Goal: Information Seeking & Learning: Learn about a topic

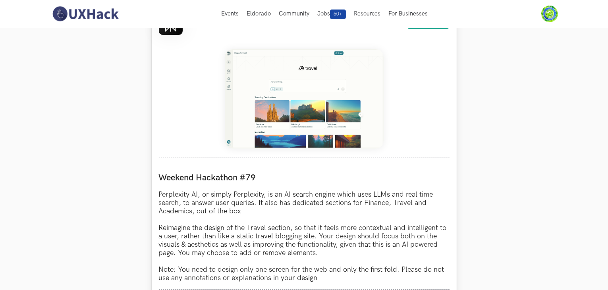
scroll to position [318, 0]
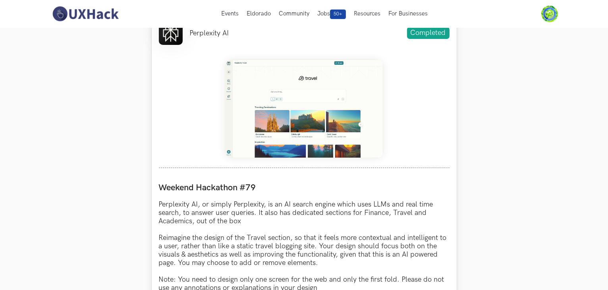
click at [317, 106] on img at bounding box center [304, 108] width 159 height 99
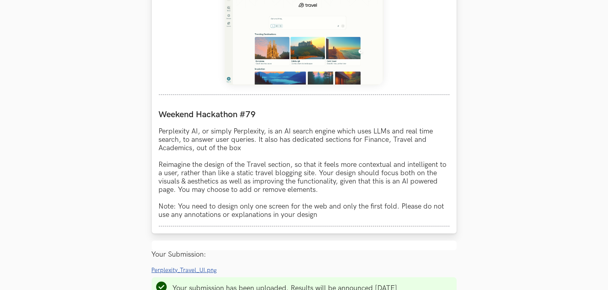
scroll to position [397, 0]
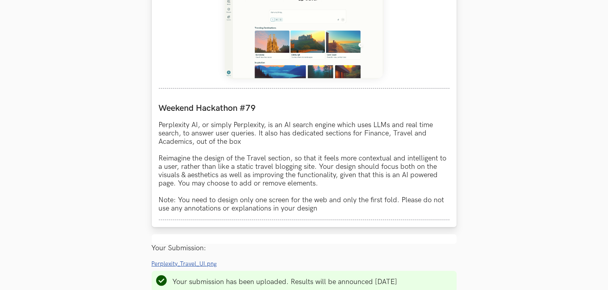
click at [342, 23] on img at bounding box center [304, 29] width 159 height 99
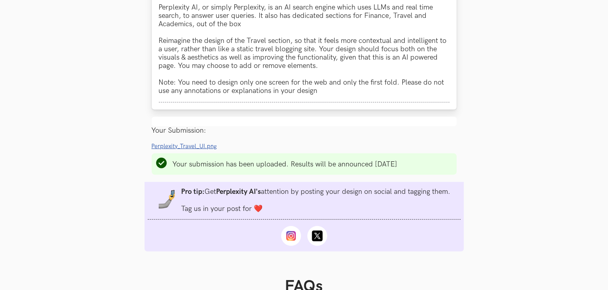
scroll to position [516, 0]
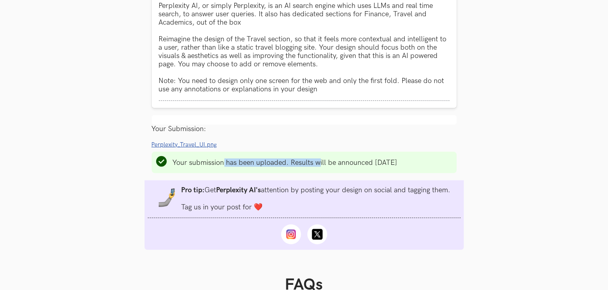
drag, startPoint x: 224, startPoint y: 164, endPoint x: 321, endPoint y: 155, distance: 97.3
click at [321, 155] on ul "Your submission has been uploaded. Results will be announced on Tuesday" at bounding box center [304, 162] width 305 height 21
click at [127, 269] on section "Weekend Hackathons One screen, one product, one weekend Use your design chops t…" at bounding box center [304, 41] width 608 height 1061
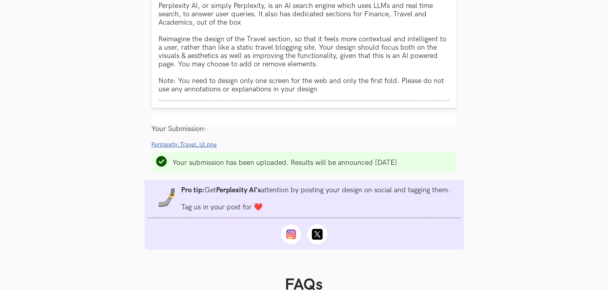
click at [133, 264] on section "Weekend Hackathons One screen, one product, one weekend Use your design chops t…" at bounding box center [304, 41] width 608 height 1061
click at [138, 261] on section "Weekend Hackathons One screen, one product, one weekend Use your design chops t…" at bounding box center [304, 41] width 608 height 1061
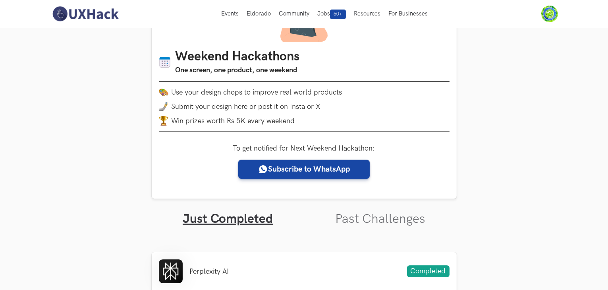
scroll to position [0, 0]
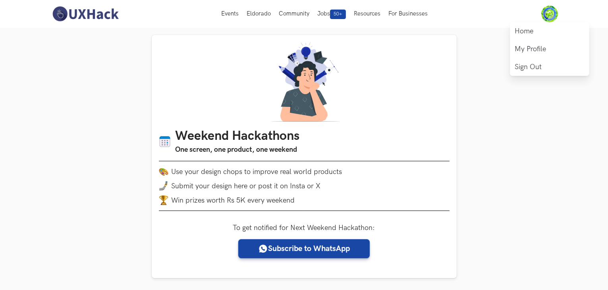
click at [548, 16] on img at bounding box center [550, 14] width 17 height 17
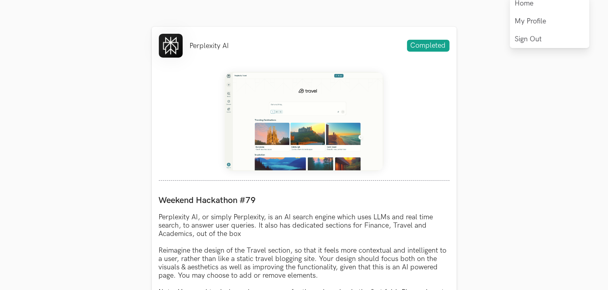
scroll to position [306, 0]
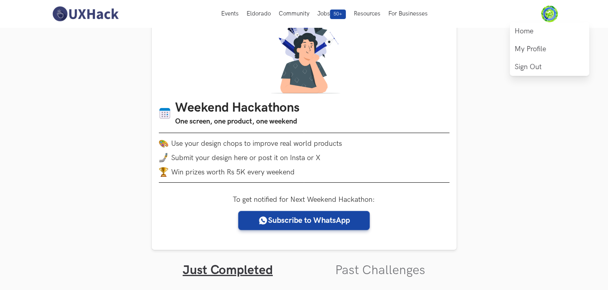
click at [549, 8] on img at bounding box center [550, 14] width 17 height 17
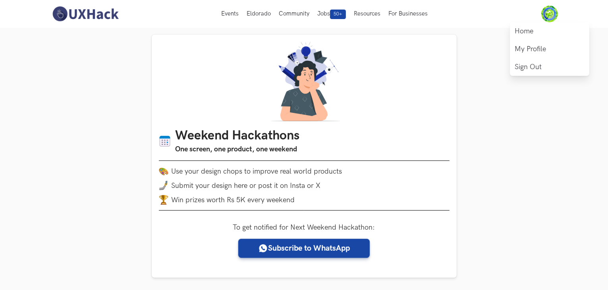
scroll to position [0, 0]
click at [538, 46] on link "My Profile" at bounding box center [549, 49] width 79 height 18
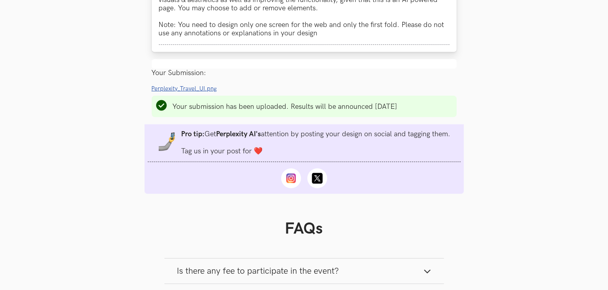
scroll to position [596, 0]
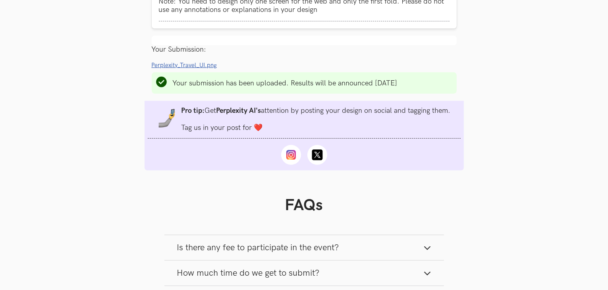
click at [180, 67] on span "Perplexity_Travel_UI.png" at bounding box center [185, 65] width 66 height 7
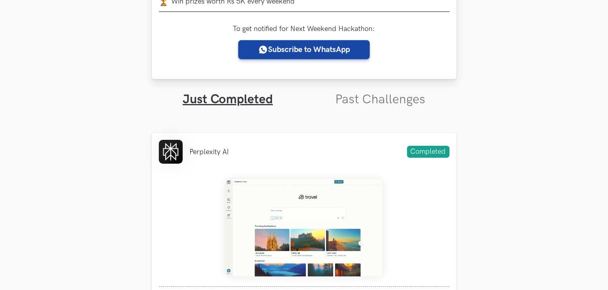
scroll to position [278, 0]
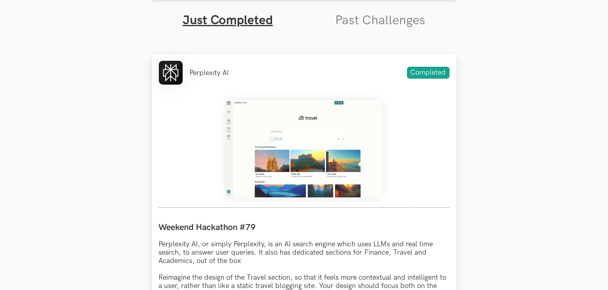
click at [252, 141] on img at bounding box center [304, 148] width 159 height 99
drag, startPoint x: 418, startPoint y: 74, endPoint x: 435, endPoint y: 73, distance: 17.1
click at [435, 73] on span "Completed" at bounding box center [428, 73] width 43 height 12
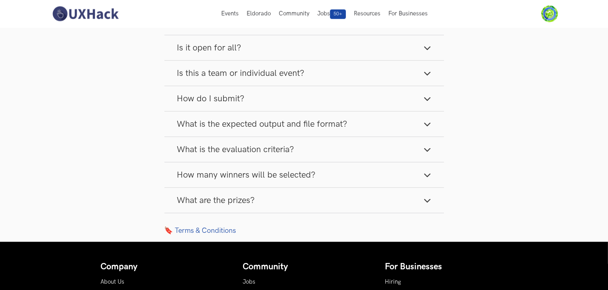
scroll to position [846, 0]
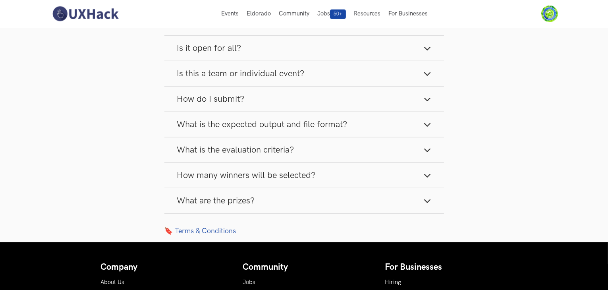
click at [269, 201] on button "What are the prizes?" at bounding box center [304, 200] width 280 height 25
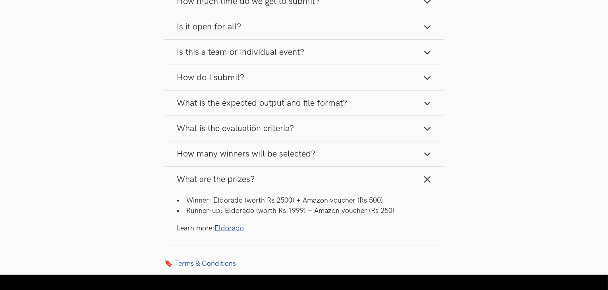
scroll to position [886, 0]
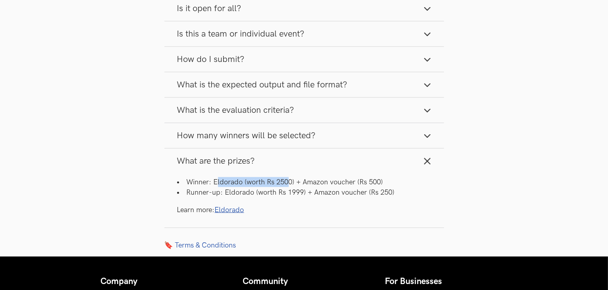
drag, startPoint x: 231, startPoint y: 181, endPoint x: 287, endPoint y: 180, distance: 56.4
click at [287, 180] on li "Winner: Eldorado (worth Rs 2500) + Amazon voucher (Rs 500)" at bounding box center [304, 182] width 254 height 10
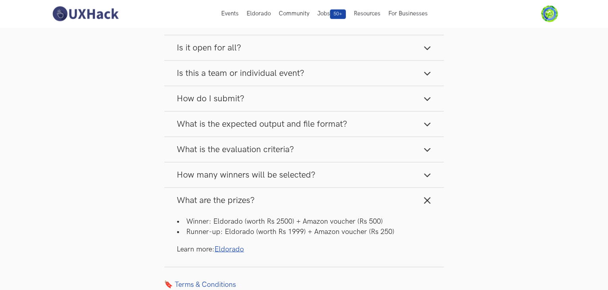
scroll to position [846, 0]
click at [326, 177] on button "How many winners will be selected?" at bounding box center [304, 175] width 280 height 25
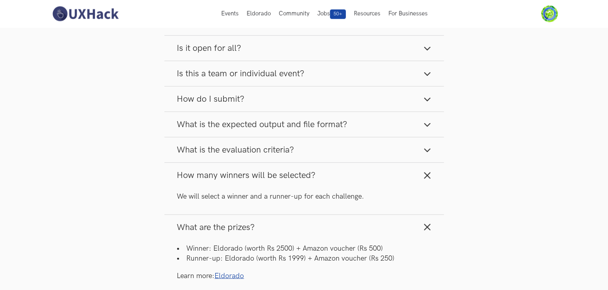
click at [326, 177] on button "How many winners will be selected?" at bounding box center [304, 175] width 280 height 25
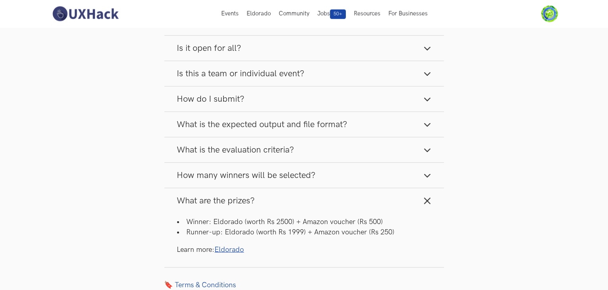
click at [353, 155] on button "What is the evaluation criteria?" at bounding box center [304, 149] width 280 height 25
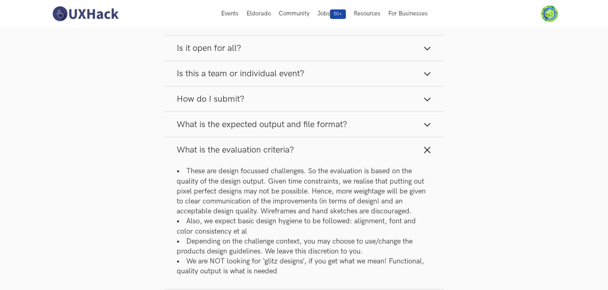
click at [278, 155] on span "What is the evaluation criteria?" at bounding box center [235, 150] width 117 height 11
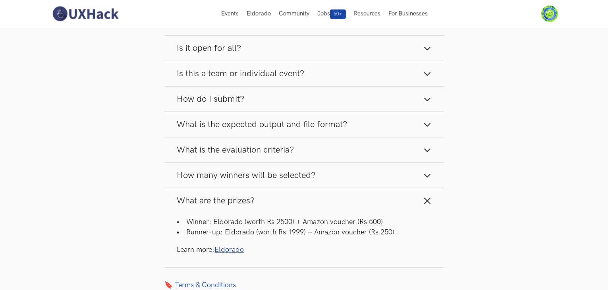
click at [291, 130] on span "What is the expected output and file format?" at bounding box center [262, 124] width 170 height 11
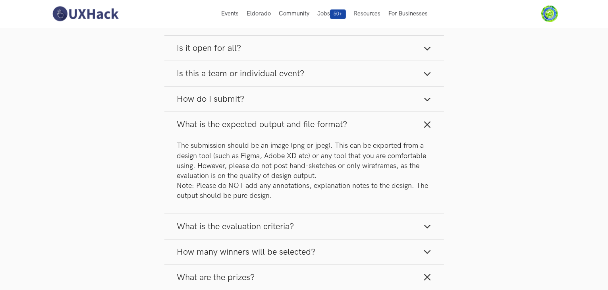
click at [291, 130] on span "What is the expected output and file format?" at bounding box center [262, 124] width 170 height 11
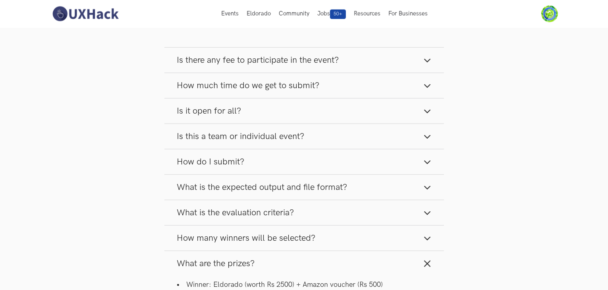
scroll to position [767, 0]
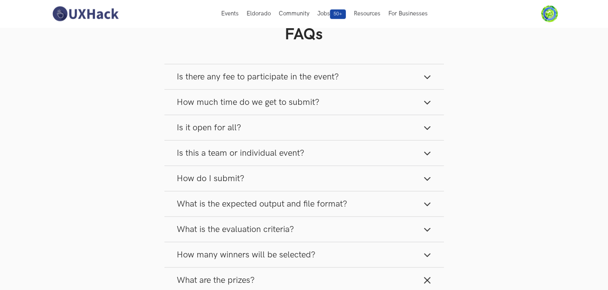
click at [268, 187] on button "How do I submit?" at bounding box center [304, 178] width 280 height 25
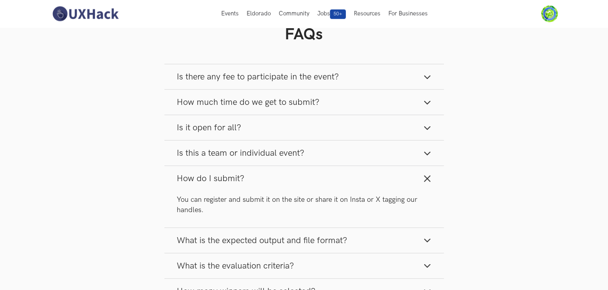
click at [269, 182] on button "How do I submit?" at bounding box center [304, 178] width 280 height 25
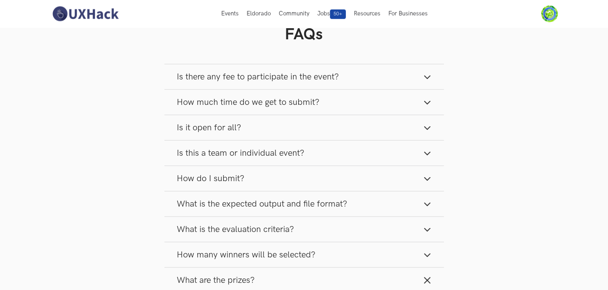
click at [270, 159] on span "Is this a team or individual event?" at bounding box center [241, 153] width 128 height 11
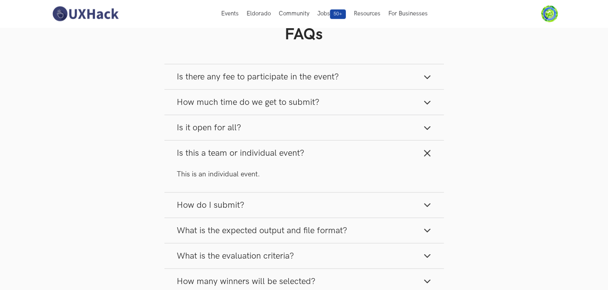
click at [270, 159] on span "Is this a team or individual event?" at bounding box center [241, 153] width 128 height 11
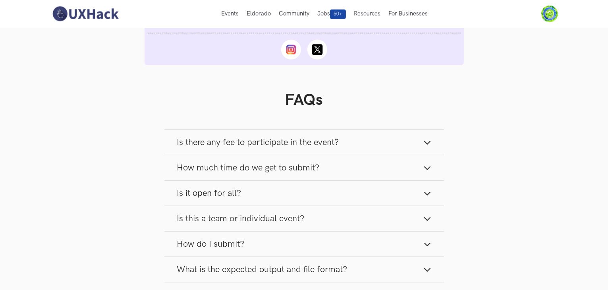
scroll to position [687, 0]
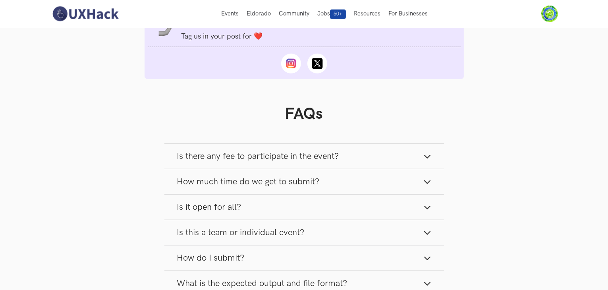
click at [271, 182] on span "How much time do we get to submit?" at bounding box center [248, 181] width 143 height 11
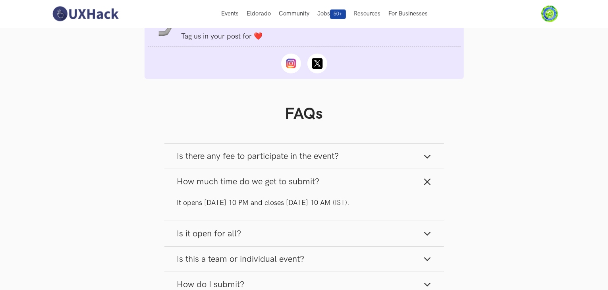
click at [271, 182] on span "How much time do we get to submit?" at bounding box center [248, 181] width 143 height 11
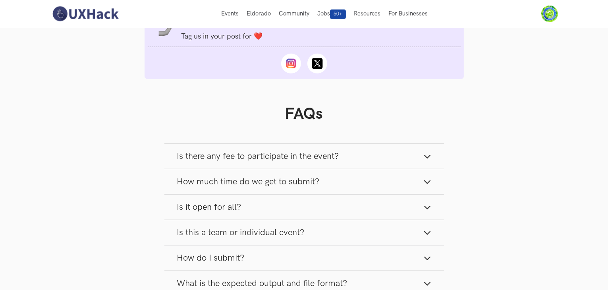
click at [284, 156] on span "Is there any fee to participate in the event?" at bounding box center [258, 156] width 162 height 11
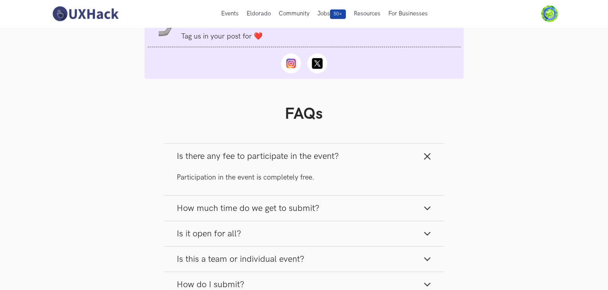
click at [284, 156] on span "Is there any fee to participate in the event?" at bounding box center [258, 156] width 162 height 11
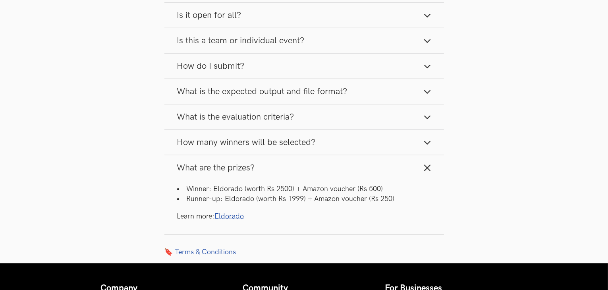
scroll to position [926, 0]
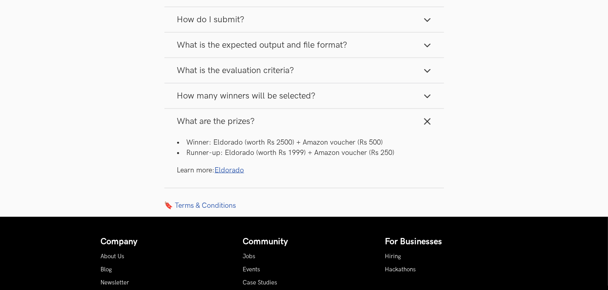
click at [230, 172] on link "Eldorado" at bounding box center [229, 170] width 29 height 8
click at [390, 118] on button "What are the prizes?" at bounding box center [304, 121] width 280 height 25
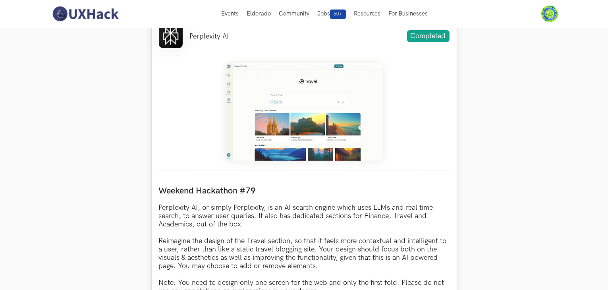
scroll to position [278, 0]
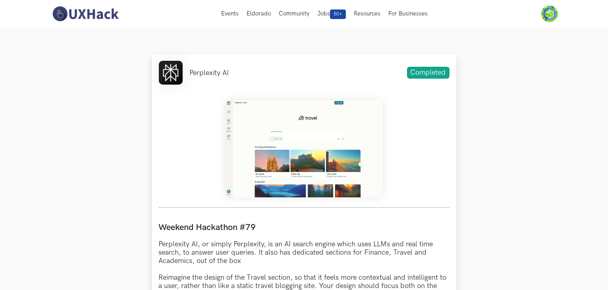
click at [297, 156] on img at bounding box center [304, 148] width 159 height 99
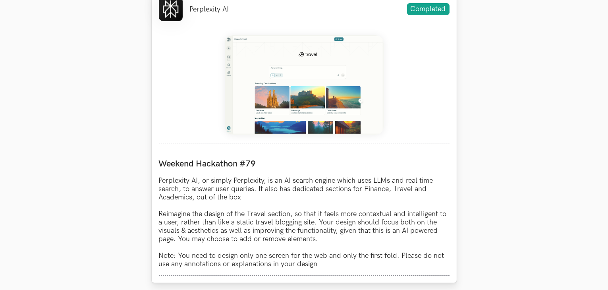
scroll to position [477, 0]
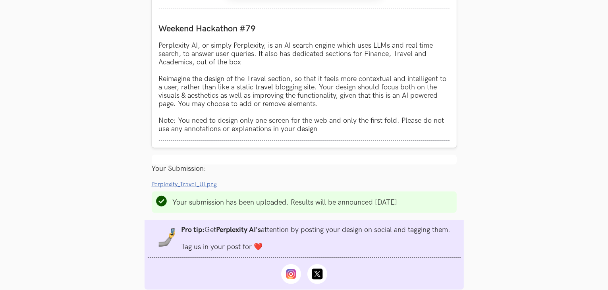
click at [203, 187] on span "Perplexity_Travel_UI.png" at bounding box center [185, 184] width 66 height 7
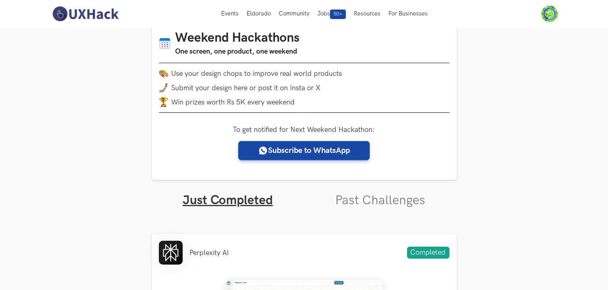
scroll to position [0, 0]
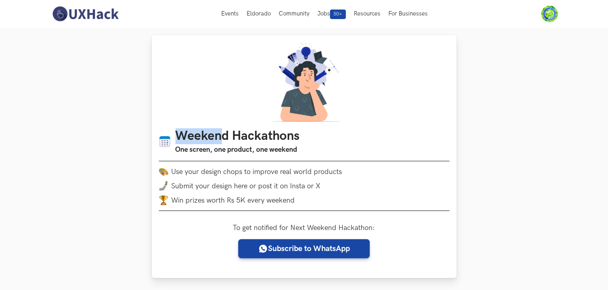
drag, startPoint x: 175, startPoint y: 136, endPoint x: 232, endPoint y: 138, distance: 57.3
click at [230, 138] on ul "Weekend Hackathons One screen, one product, one weekend" at bounding box center [304, 142] width 291 height 27
click at [232, 138] on h1 "Weekend Hackathons" at bounding box center [238, 136] width 124 height 15
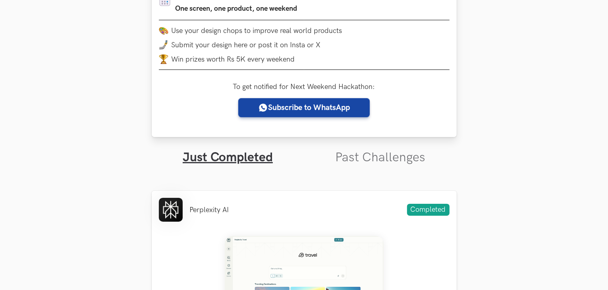
scroll to position [159, 0]
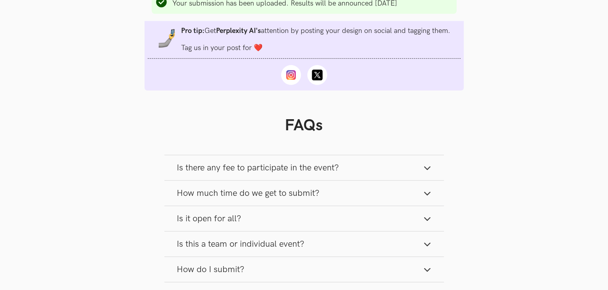
scroll to position [874, 0]
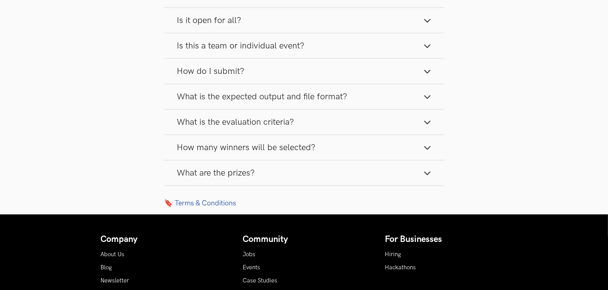
click at [306, 127] on button "What is the evaluation criteria?" at bounding box center [304, 122] width 280 height 25
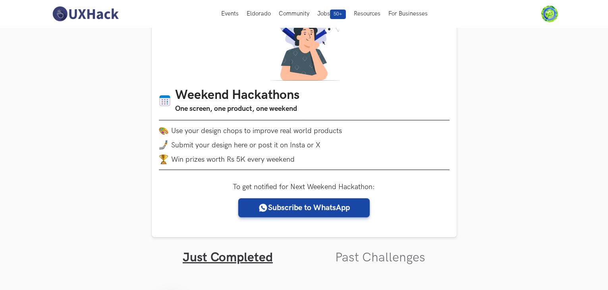
scroll to position [40, 0]
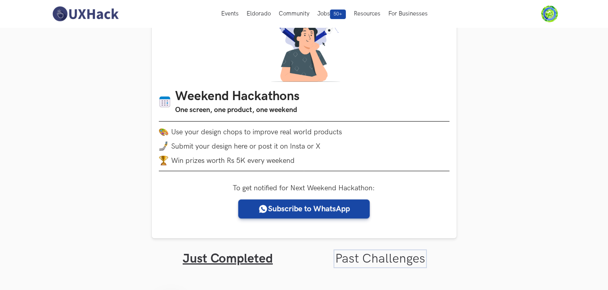
click at [352, 259] on link "Past Challenges" at bounding box center [380, 258] width 90 height 15
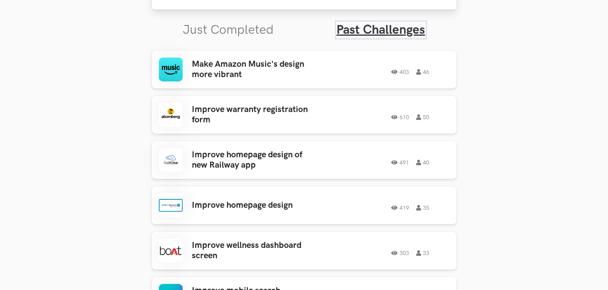
scroll to position [278, 0]
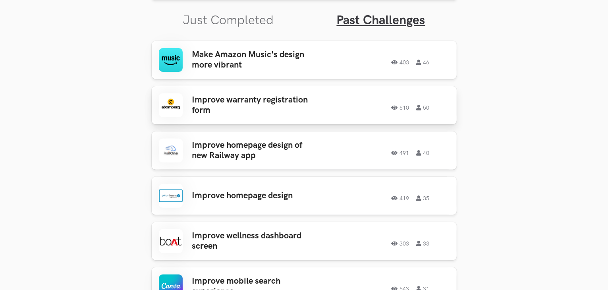
click at [282, 112] on h3 "Improve warranty registration form" at bounding box center [254, 105] width 124 height 21
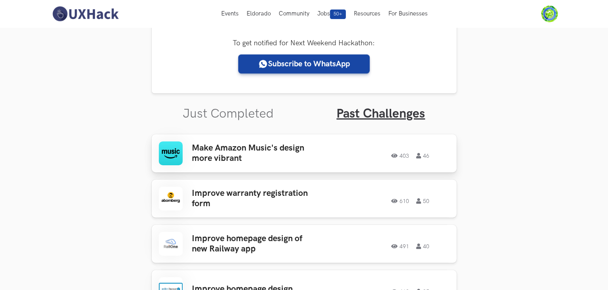
scroll to position [119, 0]
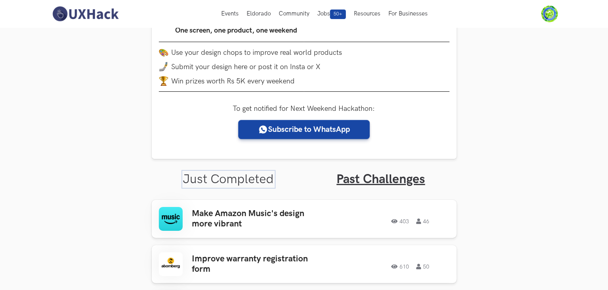
click at [235, 178] on link "Just Completed" at bounding box center [228, 179] width 91 height 15
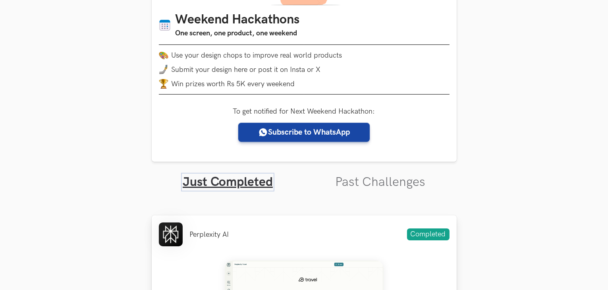
scroll to position [159, 0]
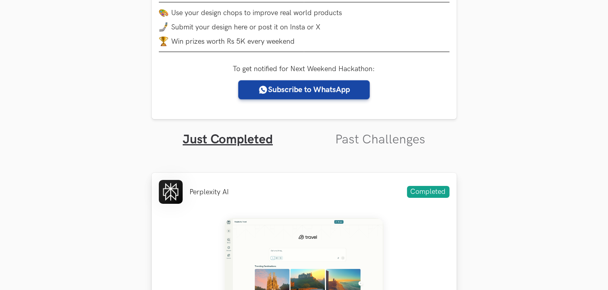
click at [283, 240] on img at bounding box center [304, 267] width 159 height 99
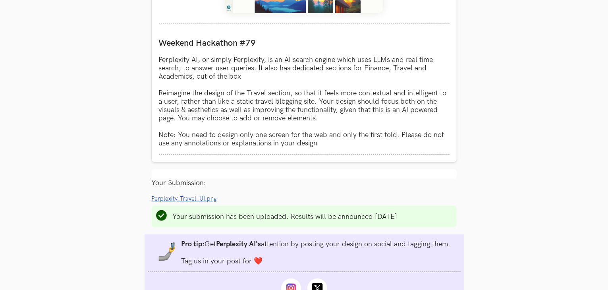
scroll to position [477, 0]
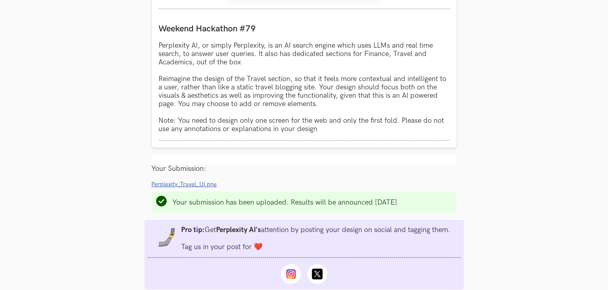
click at [188, 186] on span "Perplexity_Travel_UI.png" at bounding box center [185, 184] width 66 height 7
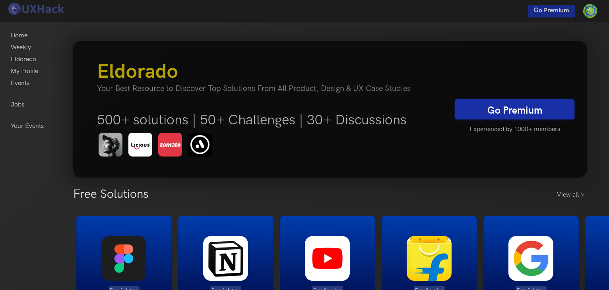
click at [461, 112] on link "Go Premium" at bounding box center [514, 109] width 119 height 20
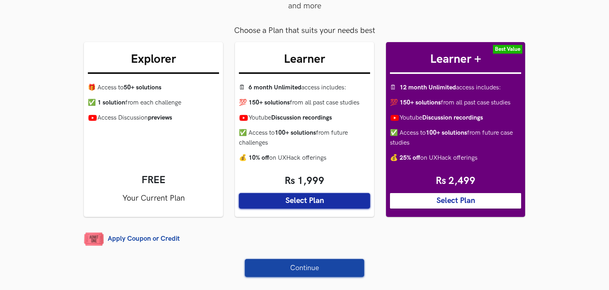
scroll to position [79, 0]
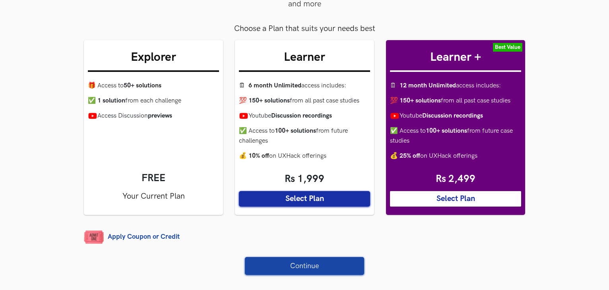
drag, startPoint x: 423, startPoint y: 115, endPoint x: 445, endPoint y: 117, distance: 21.5
click at [445, 117] on li "Youtube Discussion recordings" at bounding box center [455, 116] width 131 height 10
click at [445, 117] on strong "Discussion recordings" at bounding box center [452, 116] width 61 height 8
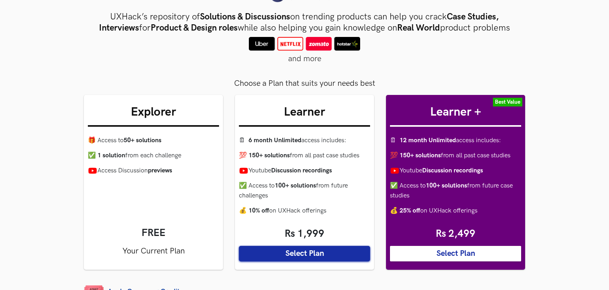
scroll to position [0, 0]
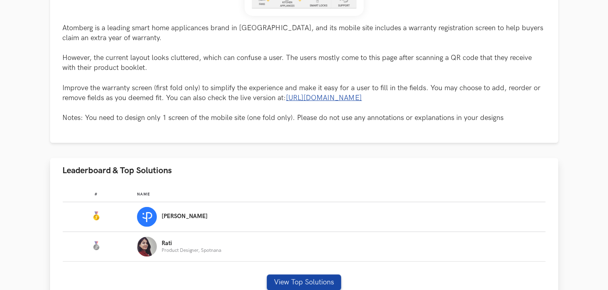
scroll to position [358, 0]
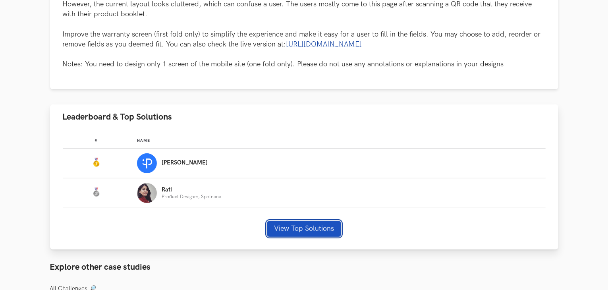
click at [305, 222] on button "View Top Solutions" at bounding box center [304, 229] width 74 height 16
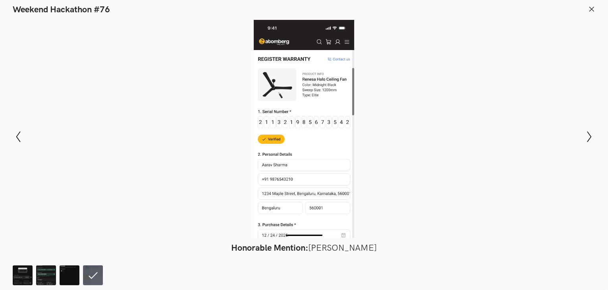
click at [594, 8] on icon at bounding box center [591, 9] width 7 height 7
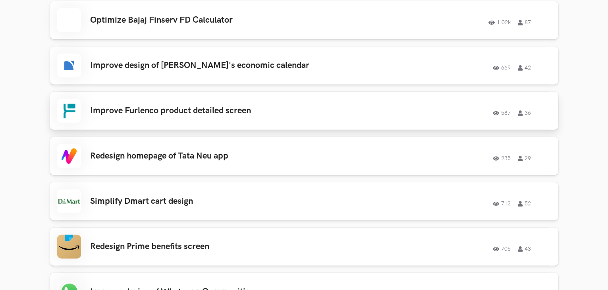
scroll to position [841, 0]
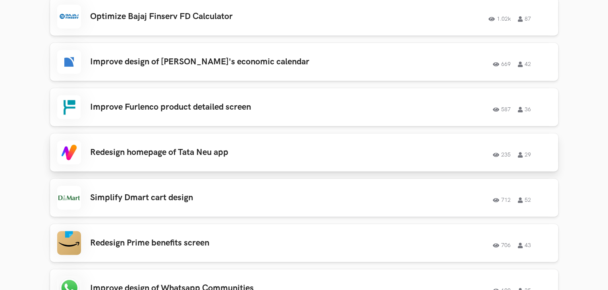
click at [254, 156] on h3 "Redesign homepage of Tata Neu app" at bounding box center [204, 152] width 226 height 10
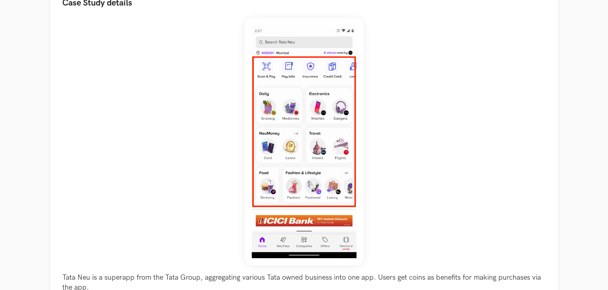
scroll to position [103, 0]
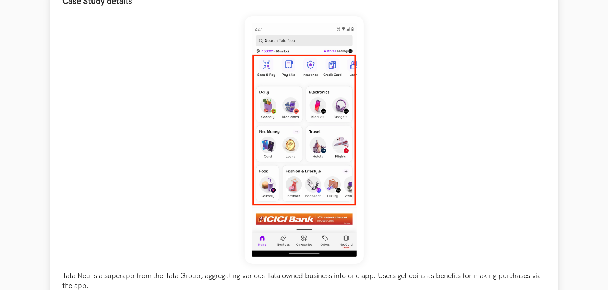
click at [196, 160] on div "Tata Neu is a superapp from the Tata Group, aggregating various Tata owned busi…" at bounding box center [304, 173] width 483 height 315
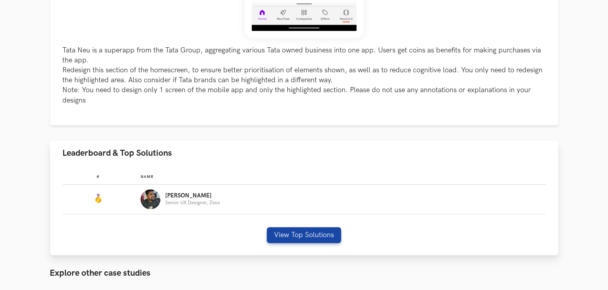
scroll to position [337, 0]
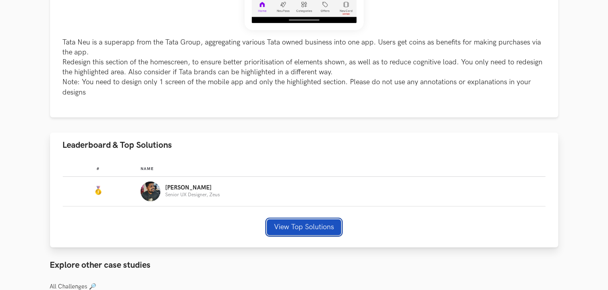
click at [317, 230] on button "View Top Solutions" at bounding box center [304, 227] width 74 height 16
